Goal: Ask a question

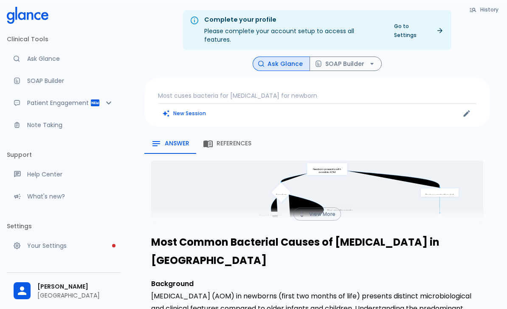
click at [262, 91] on p "Most cuses bacteria for [MEDICAL_DATA] for newborn" at bounding box center [317, 95] width 319 height 8
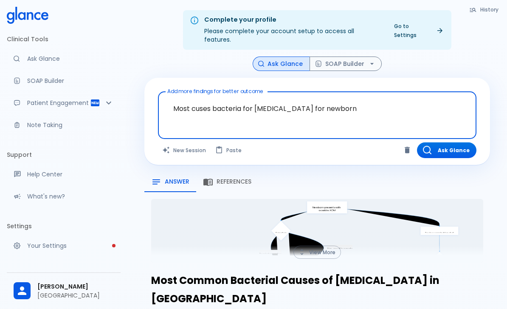
click at [221, 97] on textarea "Most cuses bacteria for [MEDICAL_DATA] for newborn" at bounding box center [317, 108] width 307 height 27
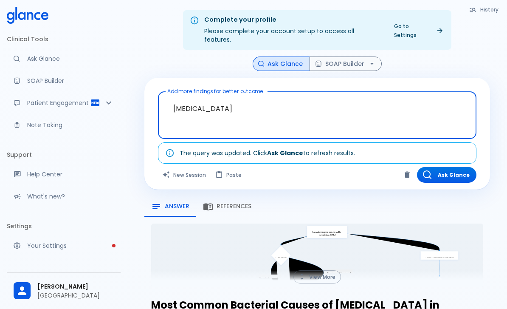
type textarea "[MEDICAL_DATA]"
click at [354, 60] on div "Ask Glance SOAP Builder" at bounding box center [317, 63] width 346 height 15
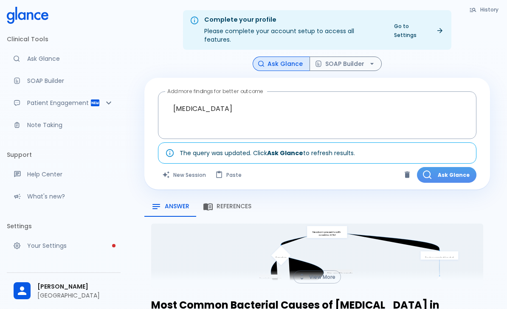
click at [354, 167] on button "Ask Glance" at bounding box center [446, 175] width 59 height 16
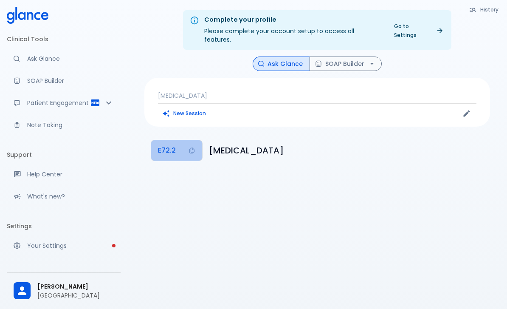
click at [186, 144] on button "E72.2" at bounding box center [176, 150] width 51 height 20
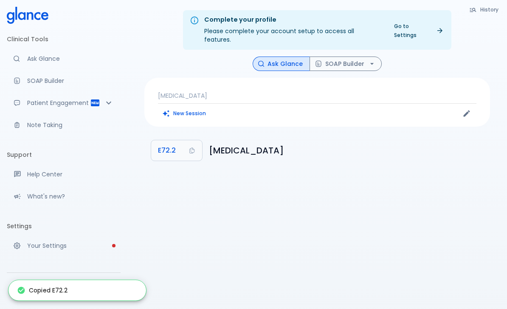
click at [302, 144] on h6 "[MEDICAL_DATA]" at bounding box center [346, 151] width 274 height 14
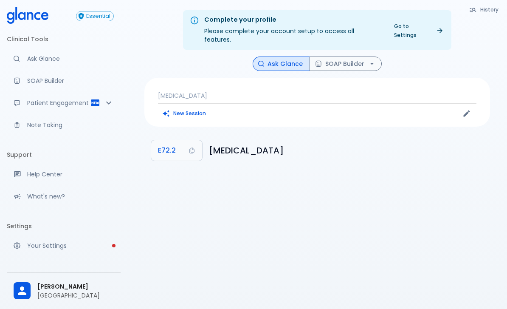
click at [182, 143] on button "E72.2" at bounding box center [176, 150] width 51 height 20
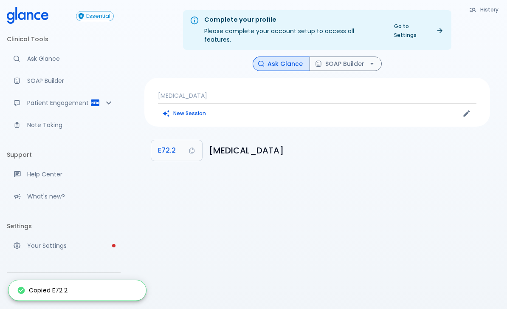
click at [76, 295] on div "Copied E72.2" at bounding box center [77, 290] width 138 height 20
click at [85, 294] on div "Copied E72.2" at bounding box center [77, 290] width 138 height 20
click at [227, 91] on p "[MEDICAL_DATA]" at bounding box center [317, 95] width 319 height 8
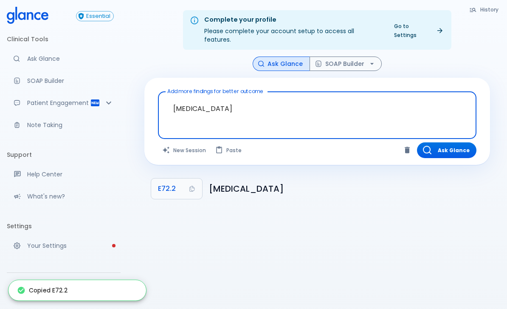
click at [208, 99] on textarea "[MEDICAL_DATA]" at bounding box center [317, 108] width 307 height 27
click at [207, 99] on textarea "[MEDICAL_DATA]" at bounding box center [317, 108] width 307 height 27
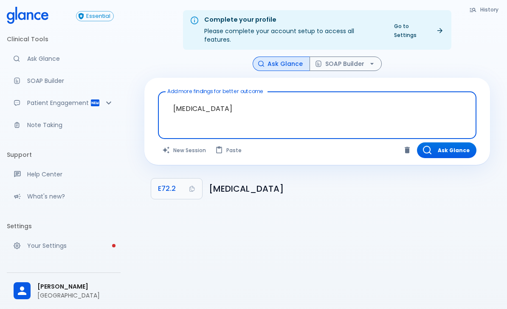
click at [192, 106] on textarea "[MEDICAL_DATA]" at bounding box center [317, 108] width 307 height 27
click at [198, 102] on textarea "[MEDICAL_DATA]" at bounding box center [317, 108] width 307 height 27
click at [189, 96] on textarea "[MEDICAL_DATA]" at bounding box center [317, 108] width 307 height 27
click at [188, 96] on textarea "[MEDICAL_DATA]" at bounding box center [317, 108] width 307 height 27
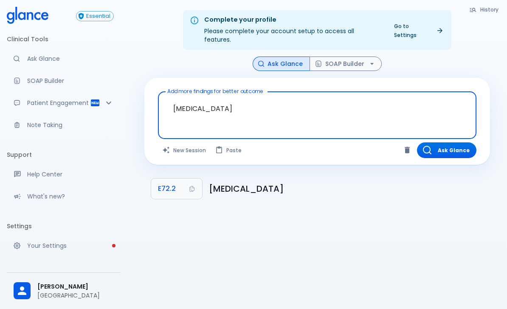
click at [461, 56] on div "Ask Glance SOAP Builder" at bounding box center [317, 63] width 346 height 15
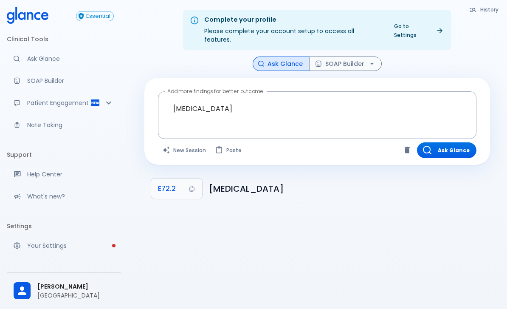
click at [192, 142] on button "New Session" at bounding box center [184, 150] width 53 height 16
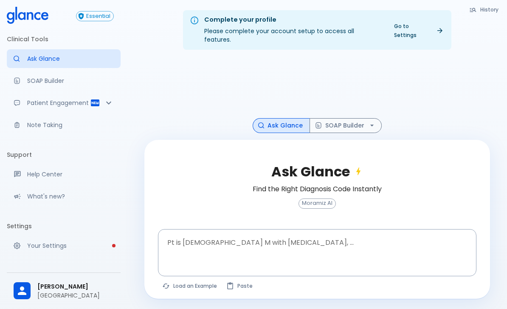
click at [203, 252] on textarea "Pt is 35 yo M with chest pain, ..." at bounding box center [317, 245] width 307 height 27
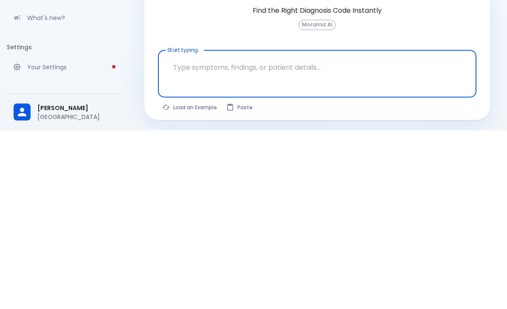
click at [202, 232] on textarea "Start typing..." at bounding box center [317, 245] width 307 height 27
paste textarea "[MEDICAL_DATA]"
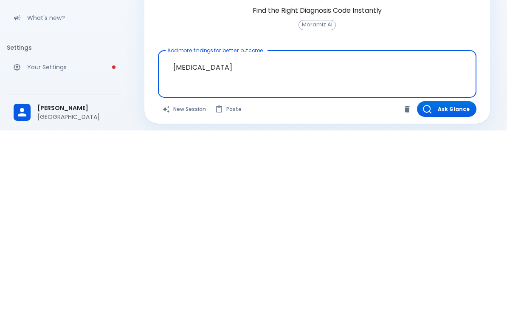
type textarea "[MEDICAL_DATA]"
click at [487, 140] on div "Ask Glance Find the Right Diagnosis Code Instantly Moramiz AI Add more findings…" at bounding box center [317, 221] width 346 height 163
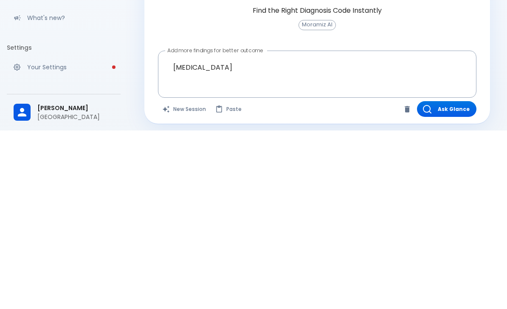
scroll to position [48, 0]
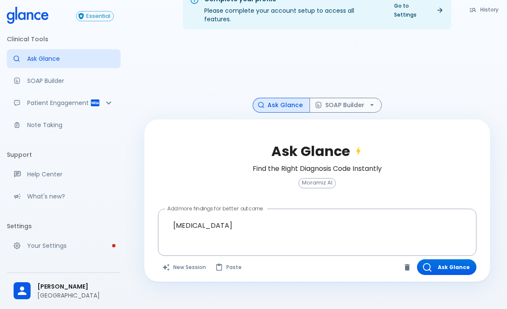
click at [446, 259] on button "Ask Glance" at bounding box center [446, 267] width 59 height 16
